Goal: Information Seeking & Learning: Understand process/instructions

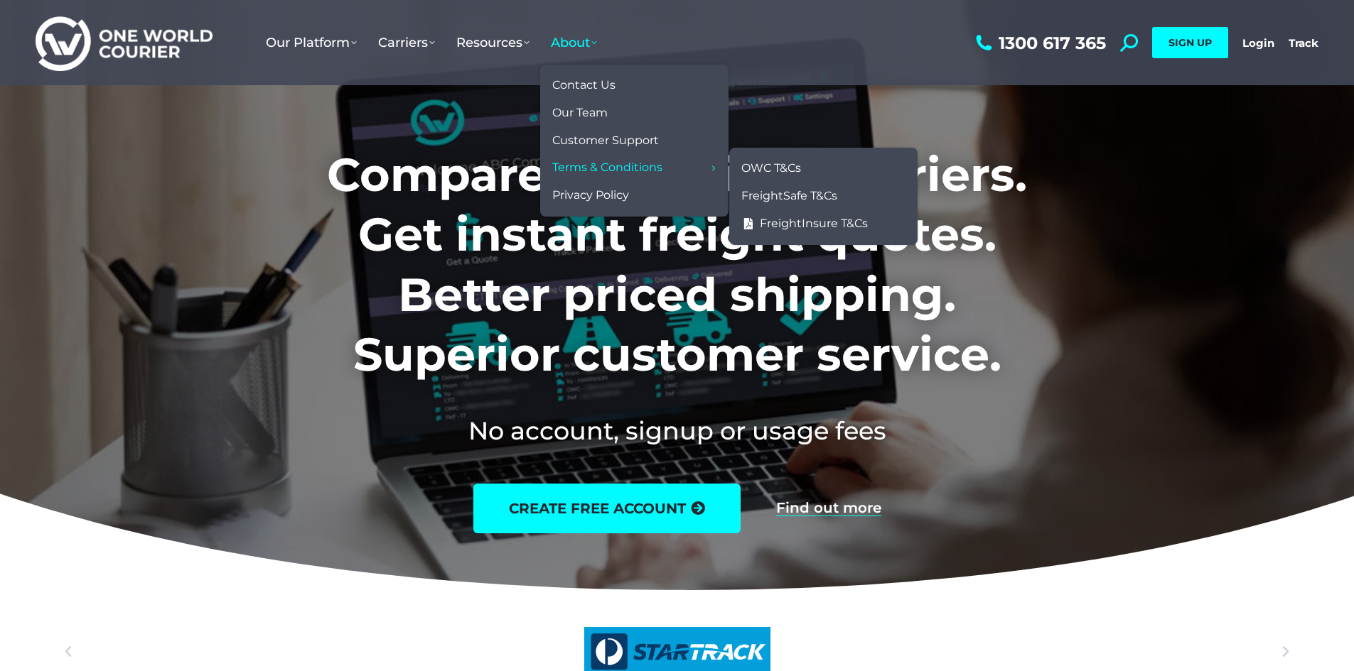
click at [592, 168] on span "Terms & Conditions" at bounding box center [607, 168] width 110 height 15
click at [796, 194] on span "FreightSafe T&Cs" at bounding box center [789, 196] width 96 height 15
click at [781, 168] on span "OWC T&Cs" at bounding box center [771, 168] width 60 height 15
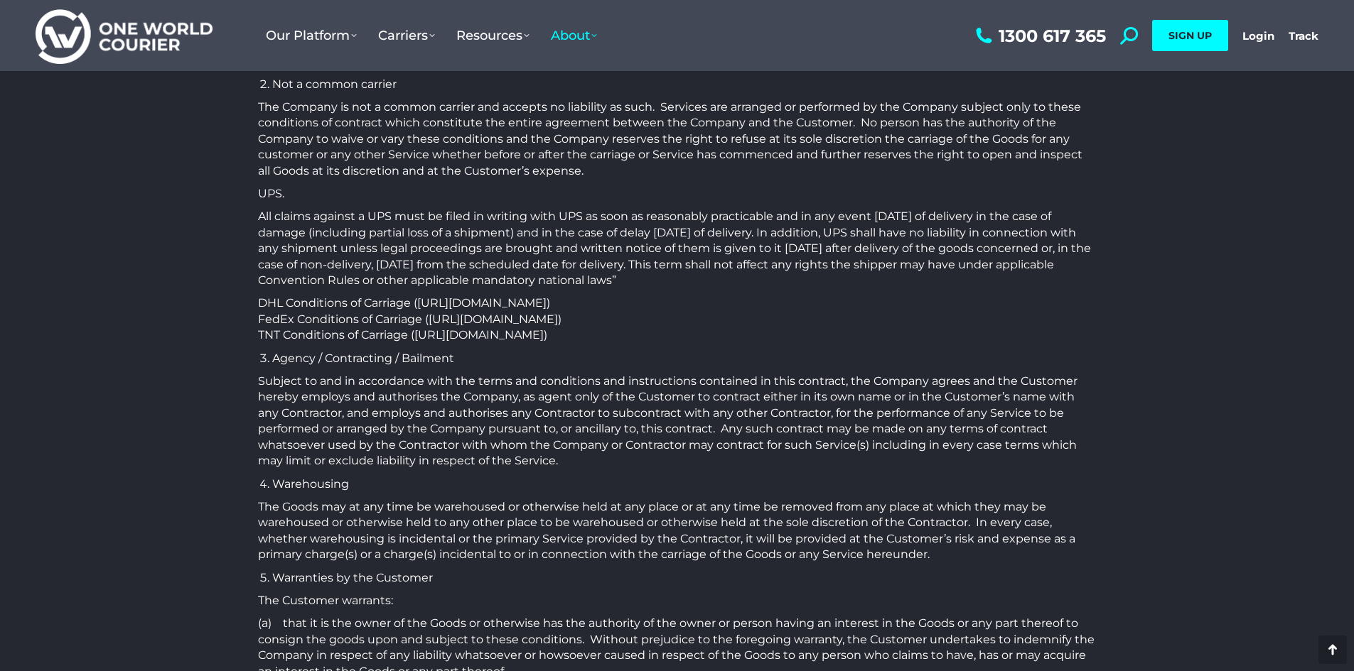
scroll to position [711, 0]
